Goal: Task Accomplishment & Management: Complete application form

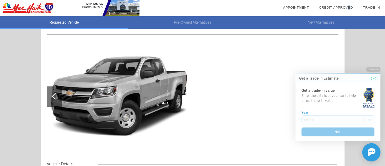
drag, startPoint x: 231, startPoint y: 103, endPoint x: 349, endPoint y: 11, distance: 149.5
click at [349, 11] on li "check_box Credit Approved" at bounding box center [336, 7] width 44 height 15
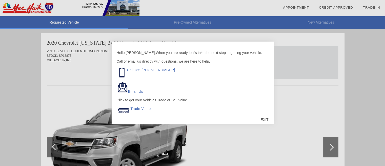
click at [262, 120] on div "EXIT" at bounding box center [264, 119] width 18 height 15
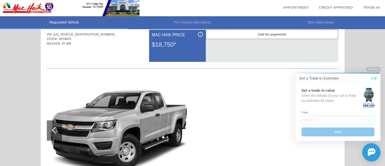
scroll to position [25, 0]
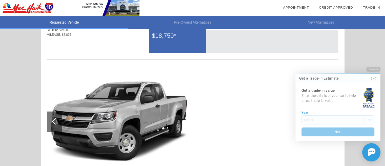
click at [160, 118] on img at bounding box center [118, 121] width 143 height 107
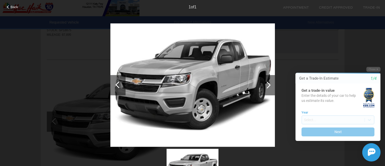
click at [160, 118] on img at bounding box center [192, 84] width 164 height 123
click at [267, 83] on div at bounding box center [266, 84] width 7 height 7
click at [120, 84] on div at bounding box center [118, 84] width 7 height 7
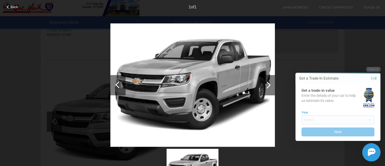
click at [120, 84] on div at bounding box center [118, 84] width 7 height 7
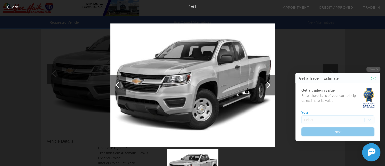
scroll to position [76, 0]
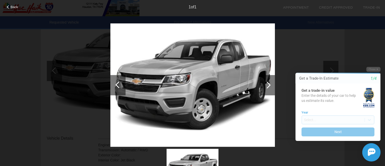
click at [207, 153] on img at bounding box center [192, 167] width 52 height 39
